Goal: Task Accomplishment & Management: Manage account settings

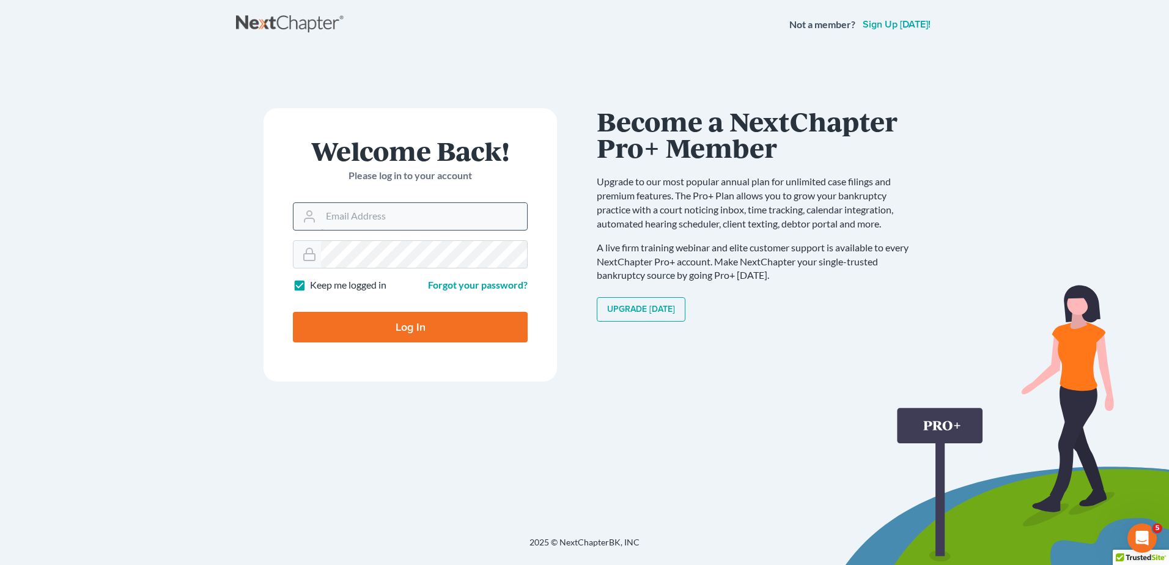
click at [337, 210] on input "Email Address" at bounding box center [424, 216] width 206 height 27
type input "[EMAIL_ADDRESS][DOMAIN_NAME]"
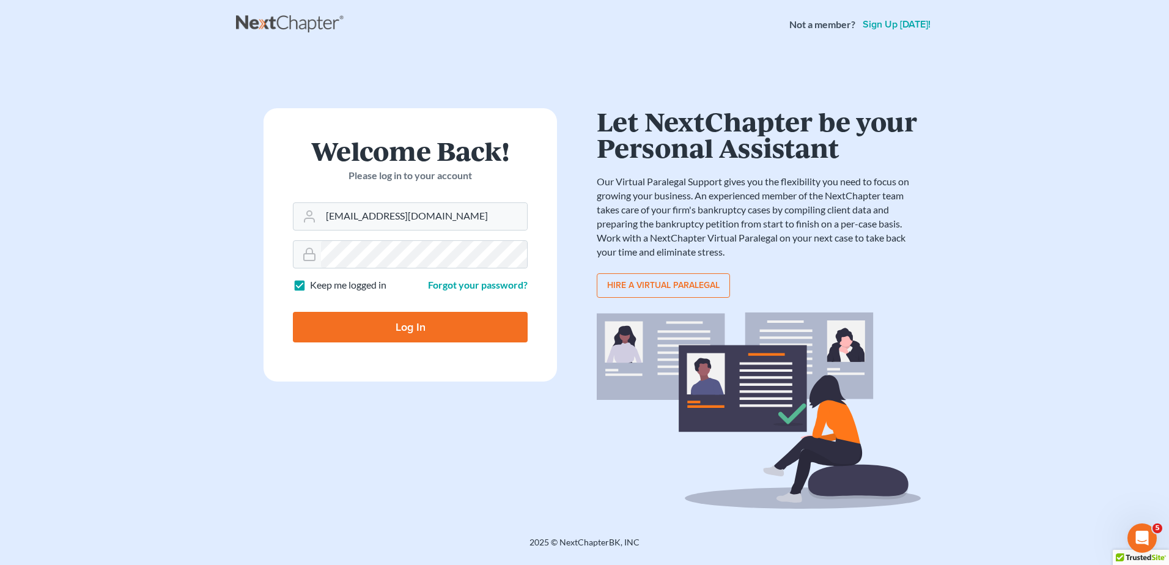
click at [408, 322] on input "Log In" at bounding box center [410, 327] width 235 height 31
type input "Thinking..."
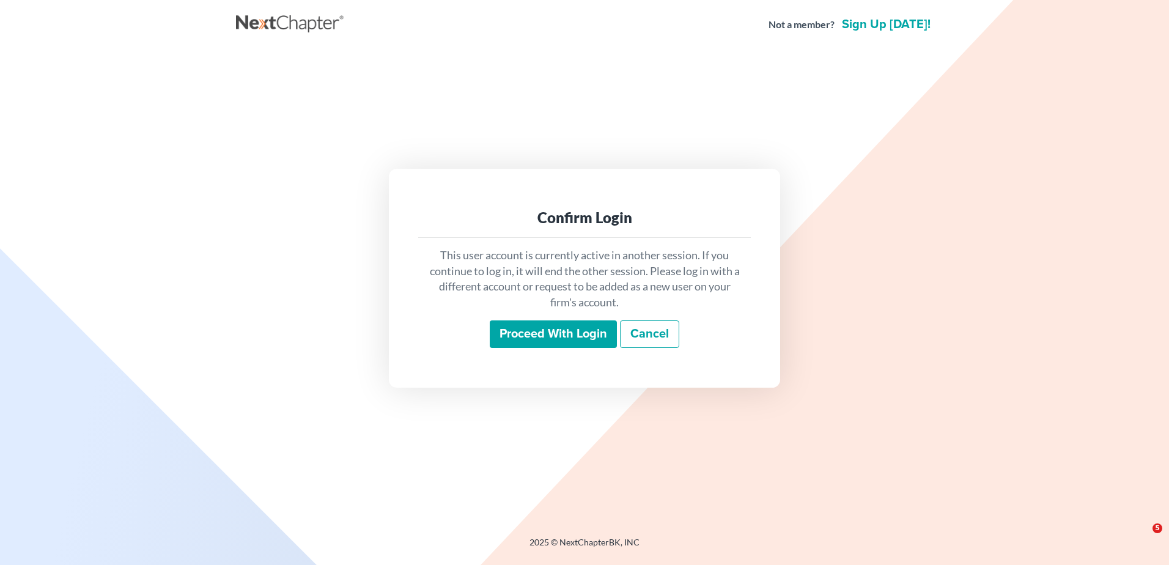
click at [534, 334] on input "Proceed with login" at bounding box center [553, 334] width 127 height 28
